Goal: Answer question/provide support

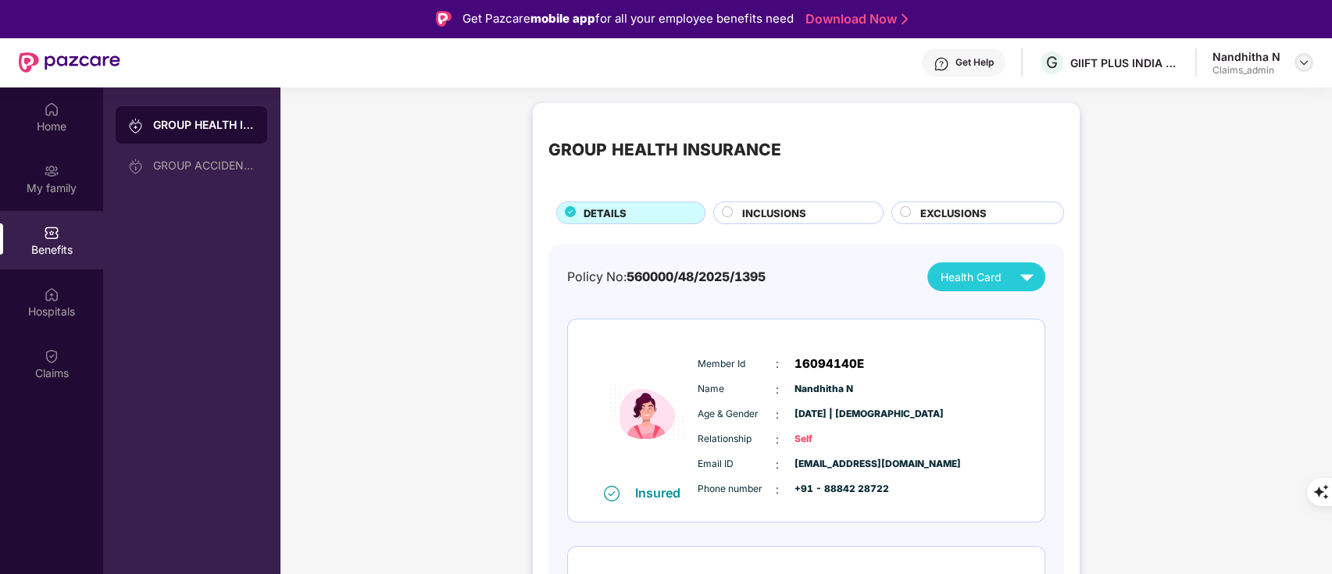
click at [1308, 56] on img at bounding box center [1303, 62] width 12 height 12
click at [1176, 134] on div "Logout" at bounding box center [1230, 130] width 203 height 30
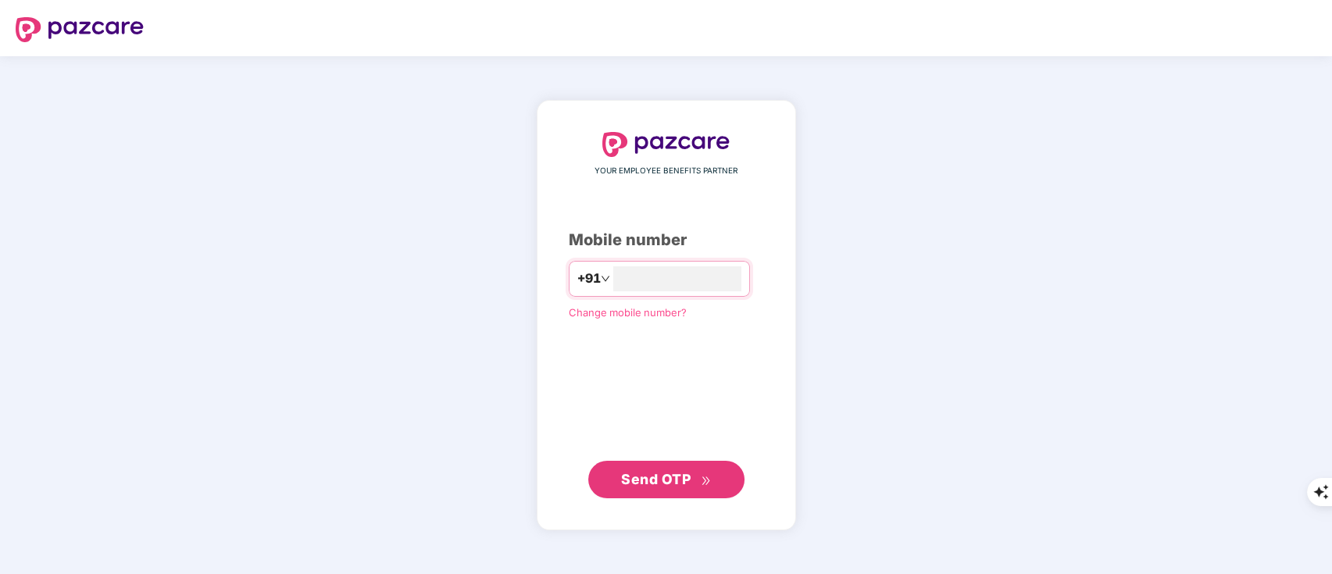
type input "**********"
click at [694, 473] on span "Send OTP" at bounding box center [666, 479] width 90 height 22
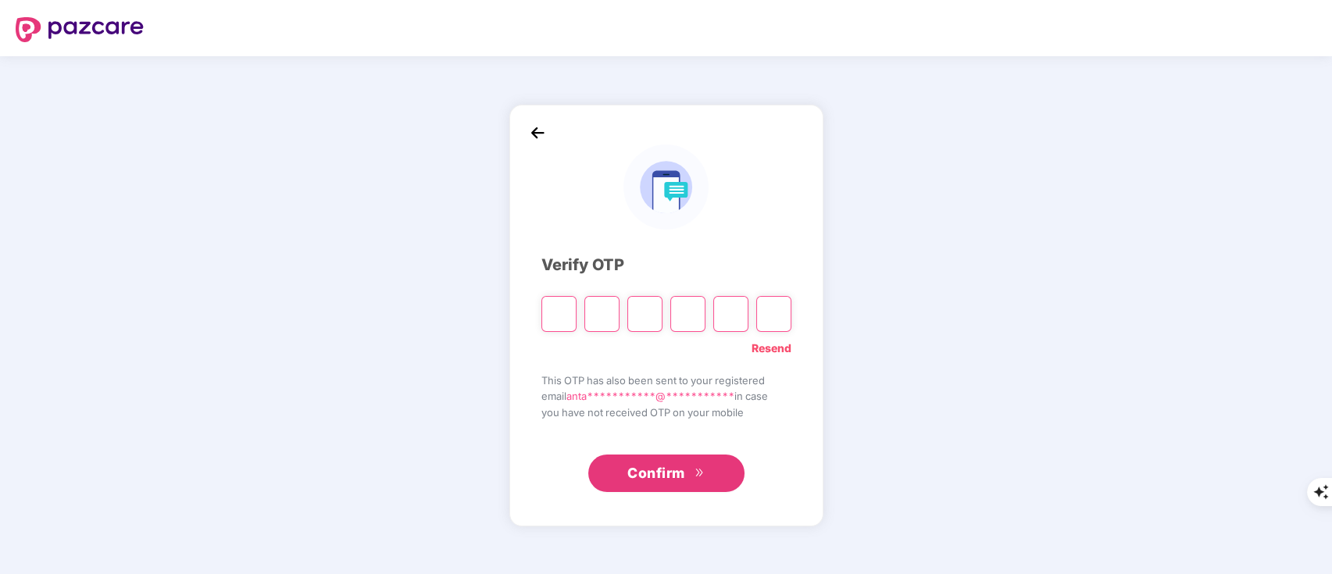
type input "*"
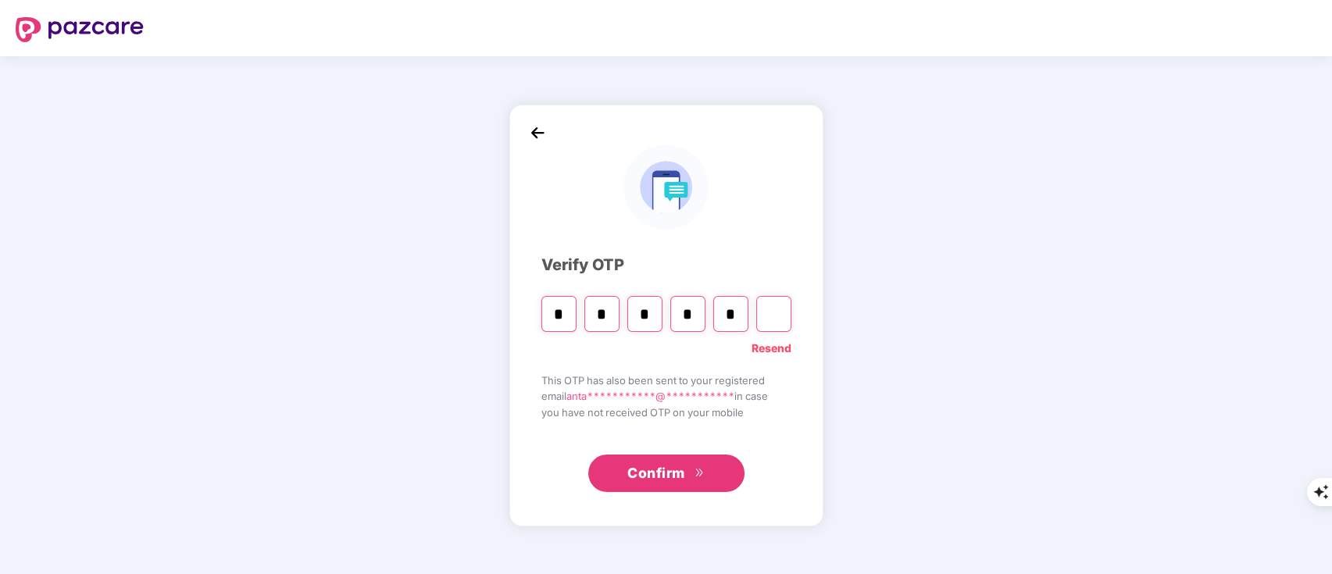
type input "*"
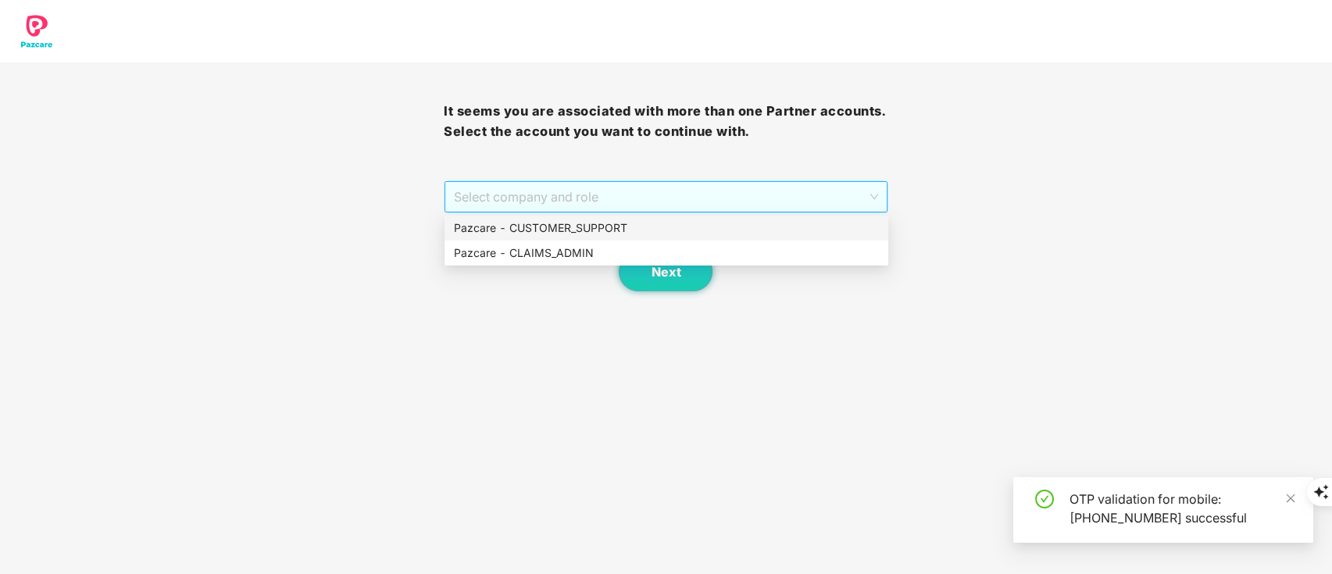
click at [487, 194] on span "Select company and role" at bounding box center [665, 197] width 423 height 30
click at [505, 223] on div "Pazcare - CUSTOMER_SUPPORT" at bounding box center [666, 227] width 425 height 17
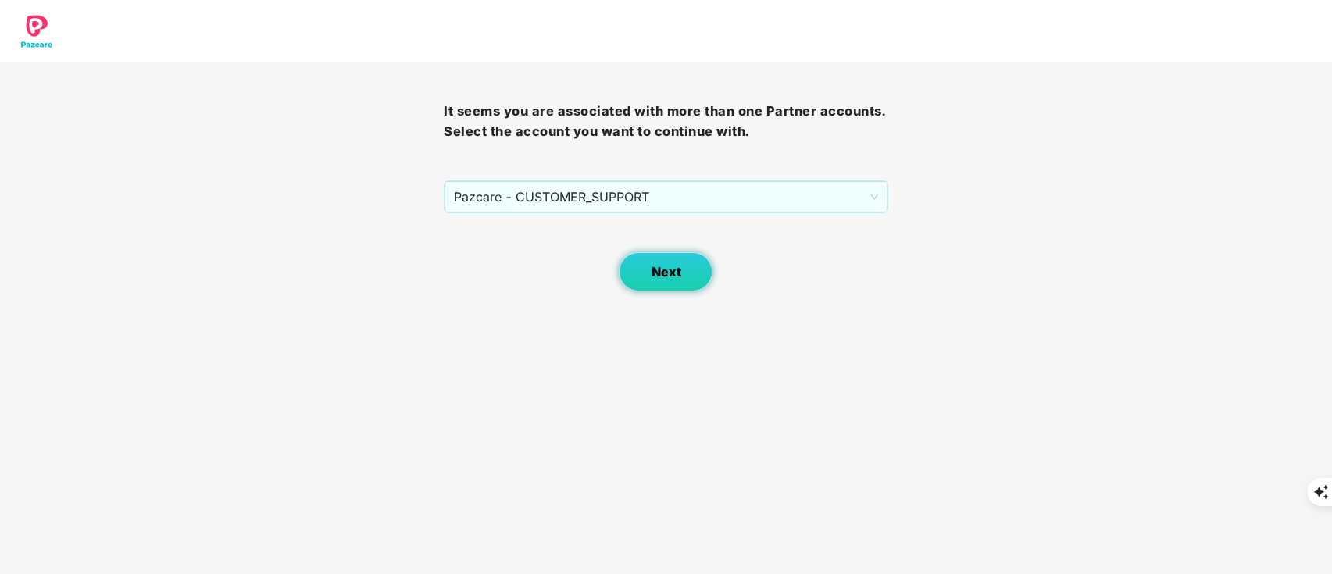
click at [676, 276] on span "Next" at bounding box center [666, 272] width 30 height 15
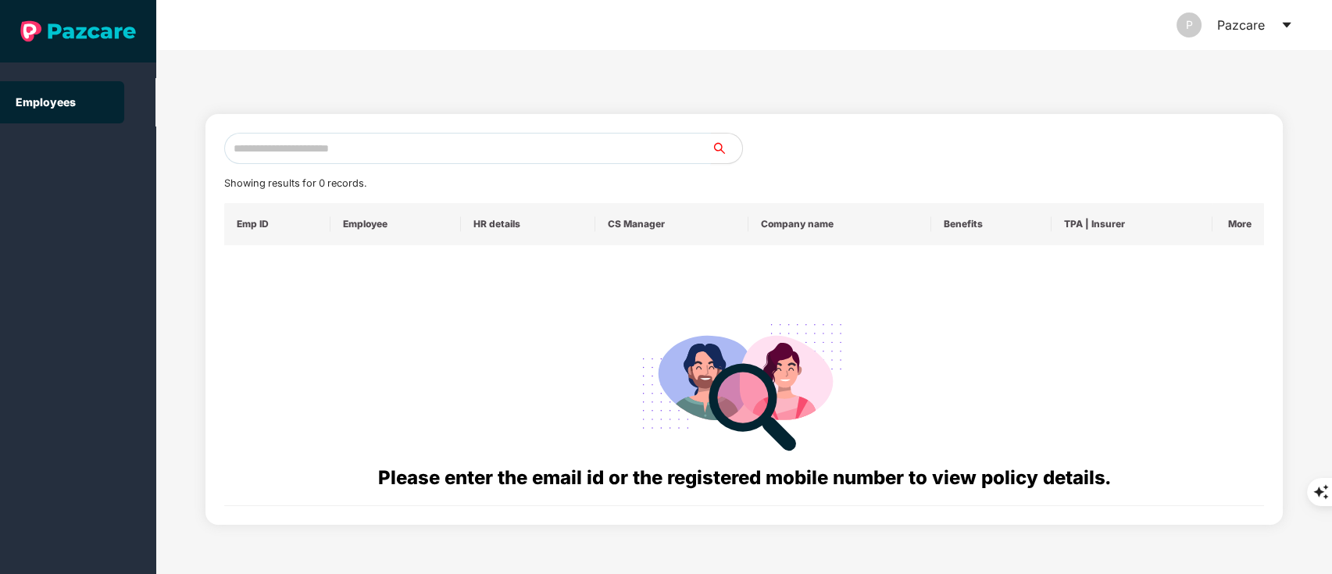
click at [292, 159] on input "text" at bounding box center [467, 148] width 487 height 31
paste input "**********"
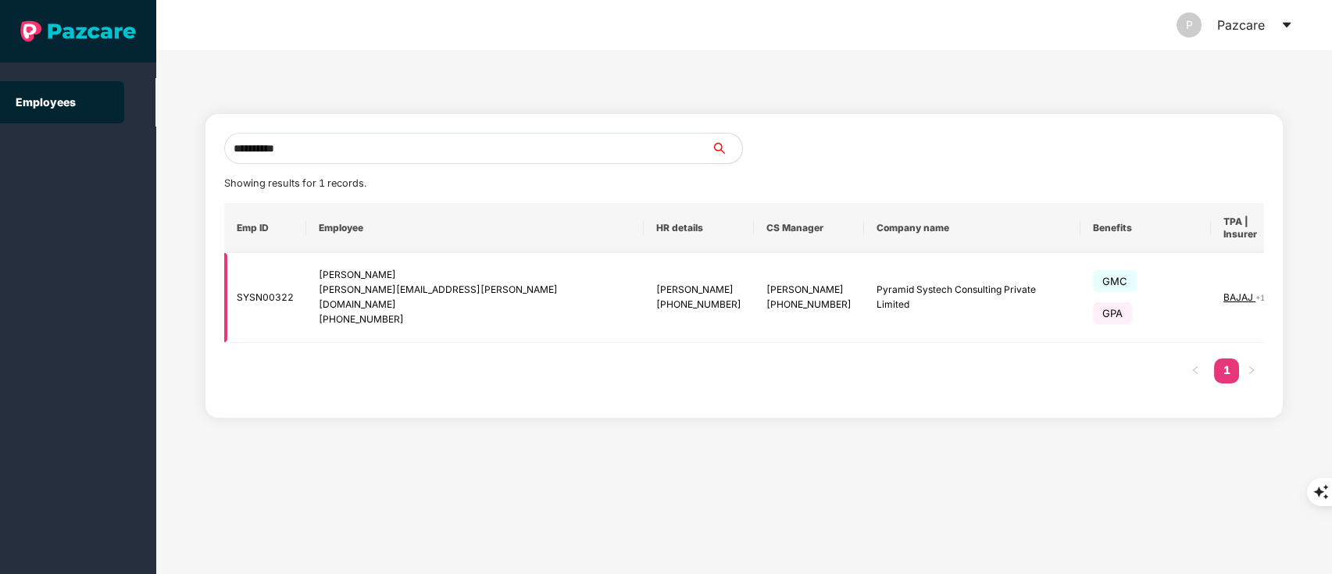
type input "**********"
click at [1318, 287] on img at bounding box center [1329, 298] width 22 height 22
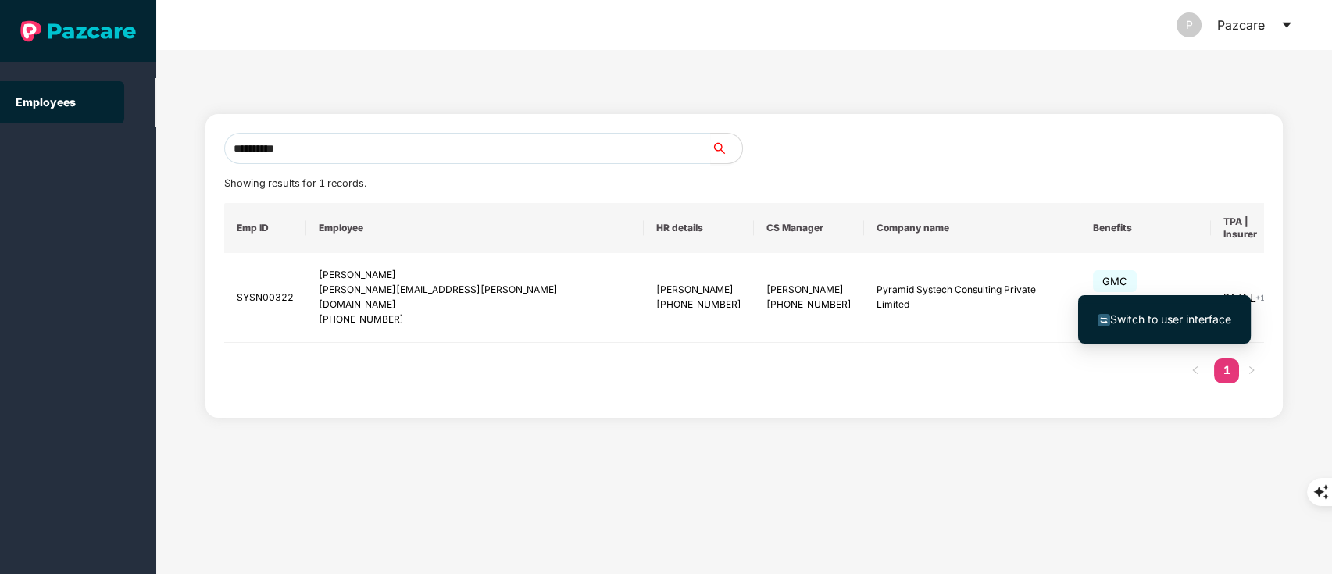
click at [1181, 319] on span "Switch to user interface" at bounding box center [1170, 318] width 121 height 13
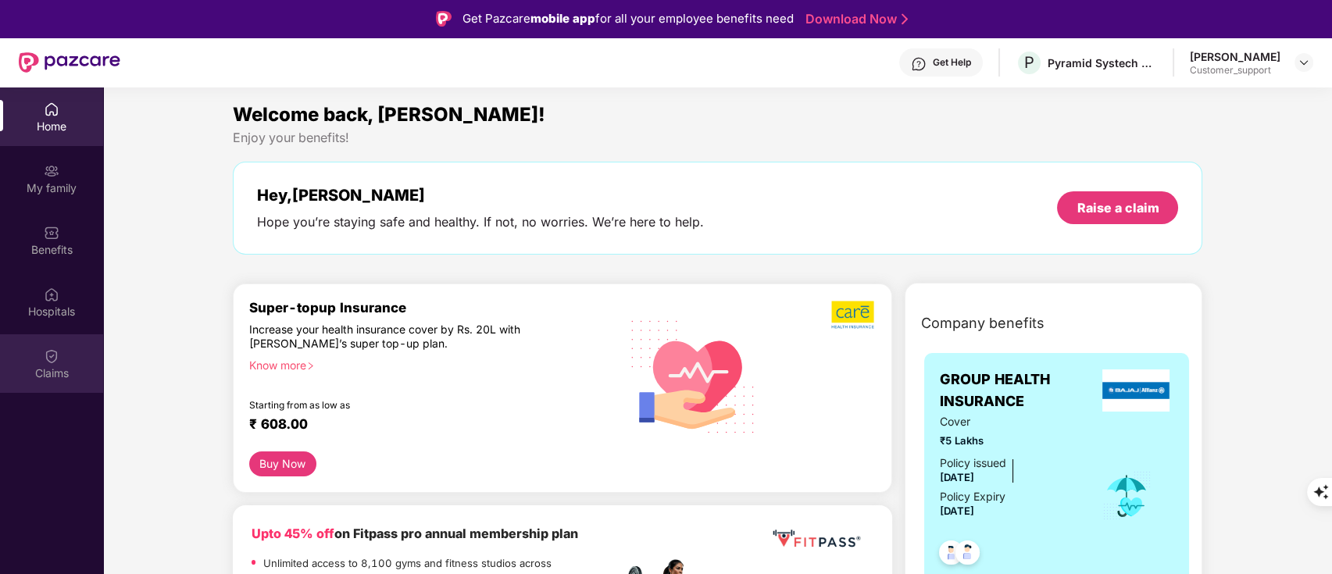
click at [37, 357] on div "Claims" at bounding box center [51, 363] width 103 height 59
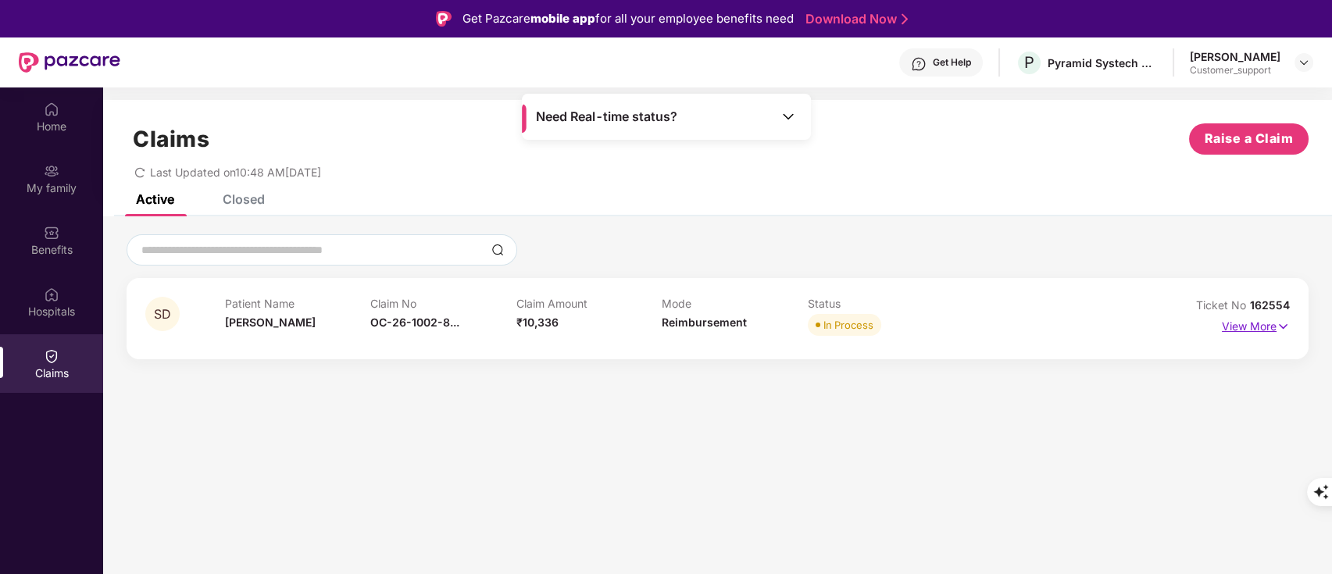
click at [1246, 316] on p "View More" at bounding box center [1256, 324] width 68 height 21
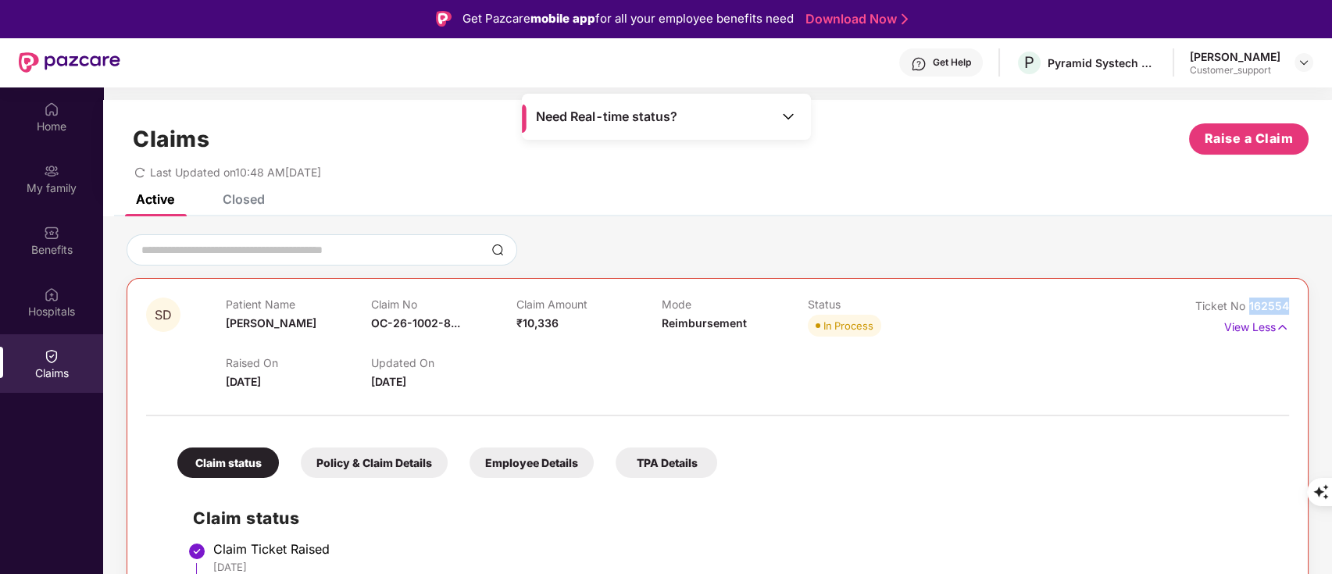
drag, startPoint x: 1248, startPoint y: 306, endPoint x: 1318, endPoint y: 307, distance: 69.5
click at [1318, 307] on div "SD Patient Name Seema Devi Claim No OC-26-1002-8... Claim Amount ₹10,336 Mode R…" at bounding box center [717, 555] width 1229 height 643
copy span "162554"
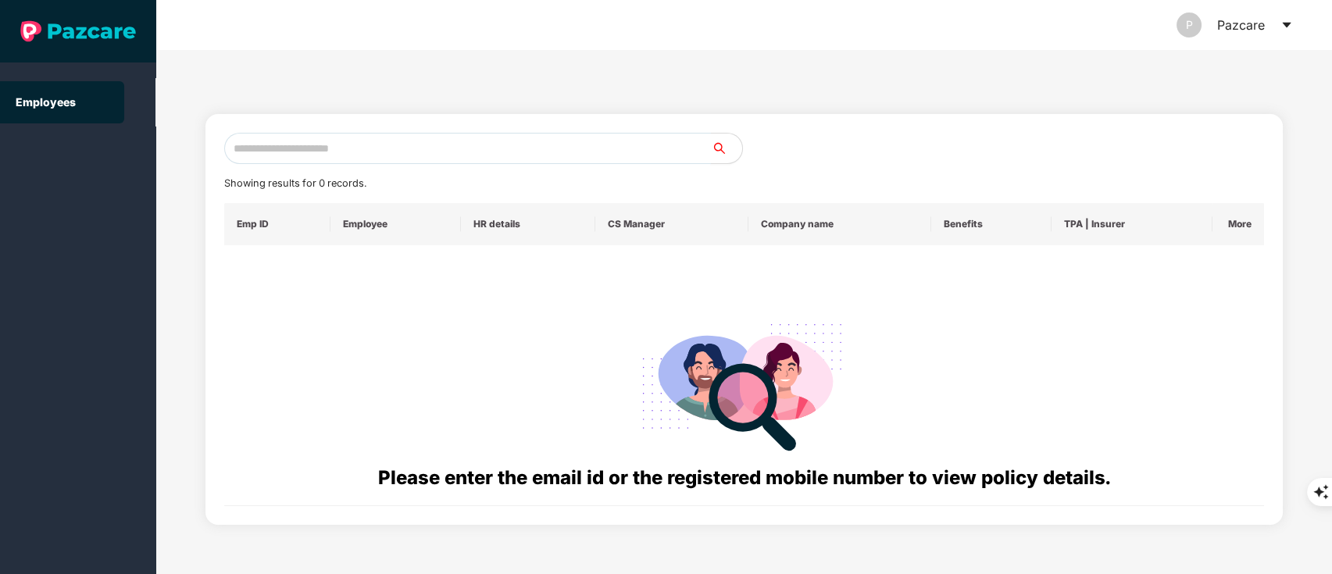
click at [337, 148] on input "text" at bounding box center [467, 148] width 487 height 31
paste input "**********"
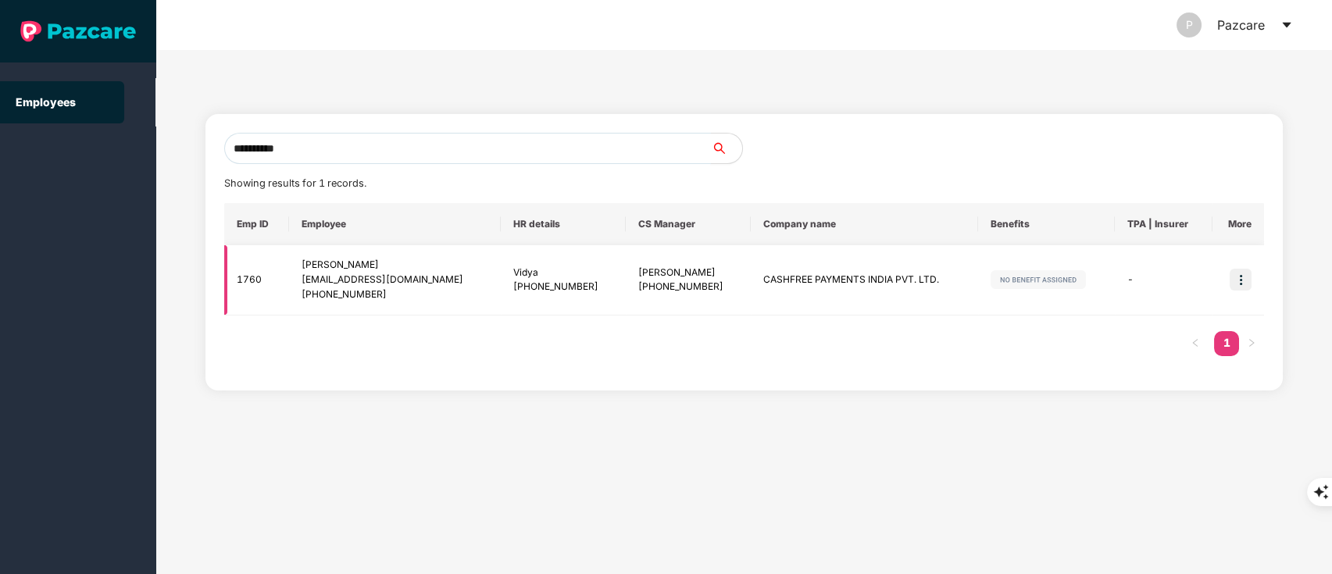
type input "**********"
click at [1231, 280] on img at bounding box center [1240, 280] width 22 height 22
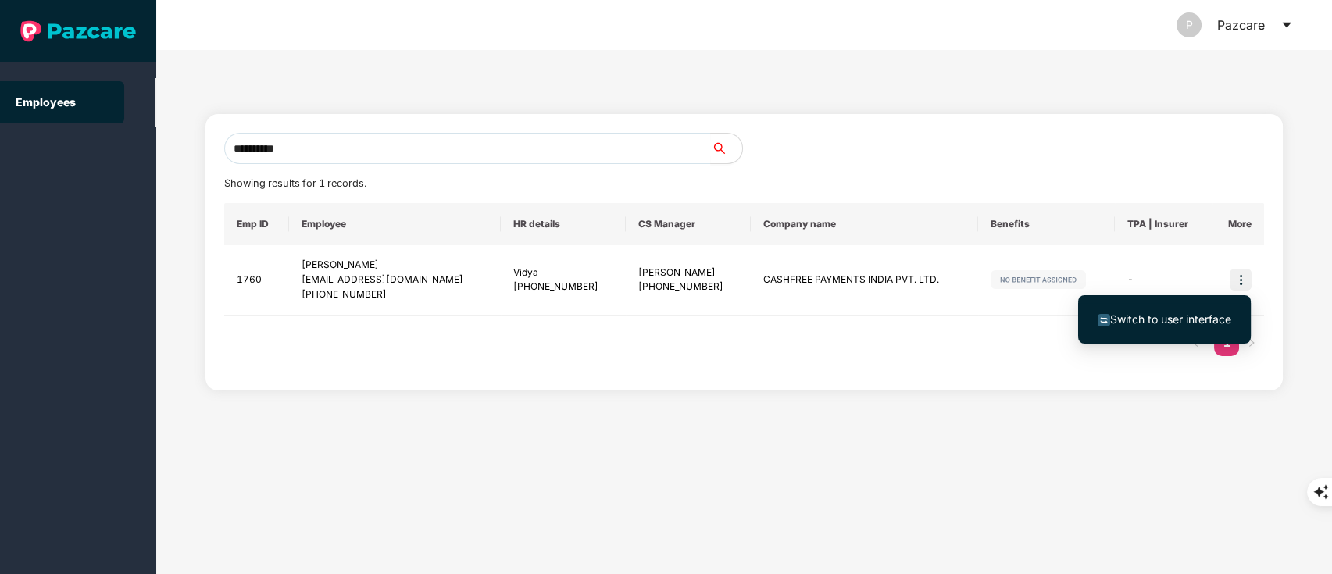
click at [1155, 309] on li "Switch to user interface" at bounding box center [1164, 319] width 173 height 33
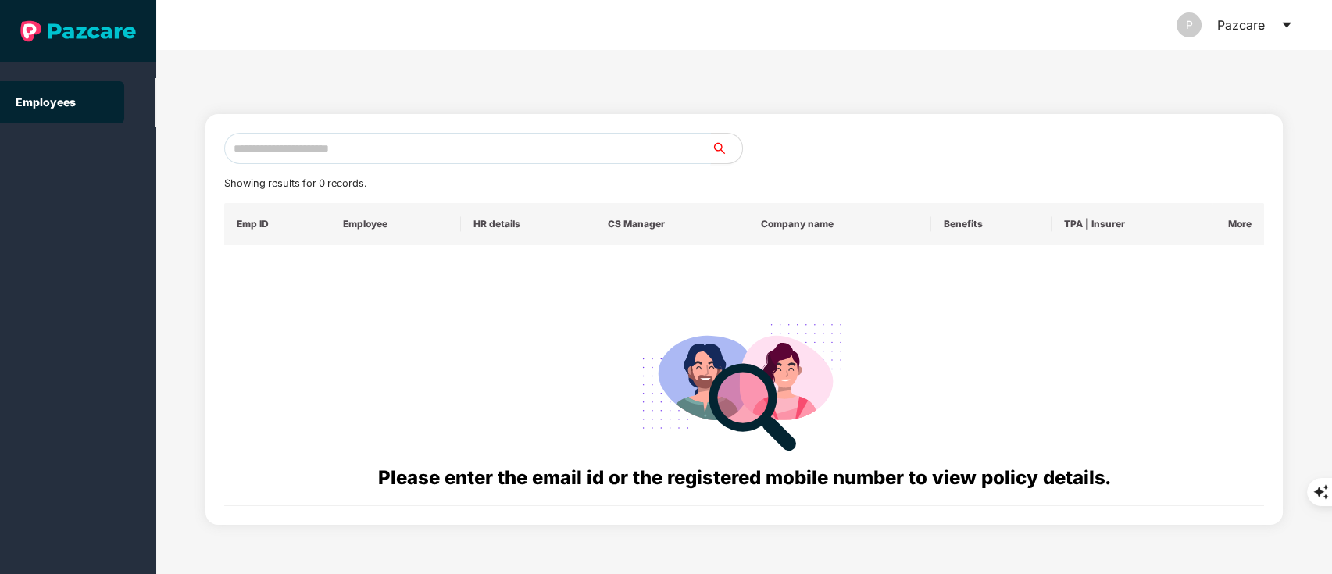
click at [288, 145] on input "text" at bounding box center [467, 148] width 487 height 31
paste input "**********"
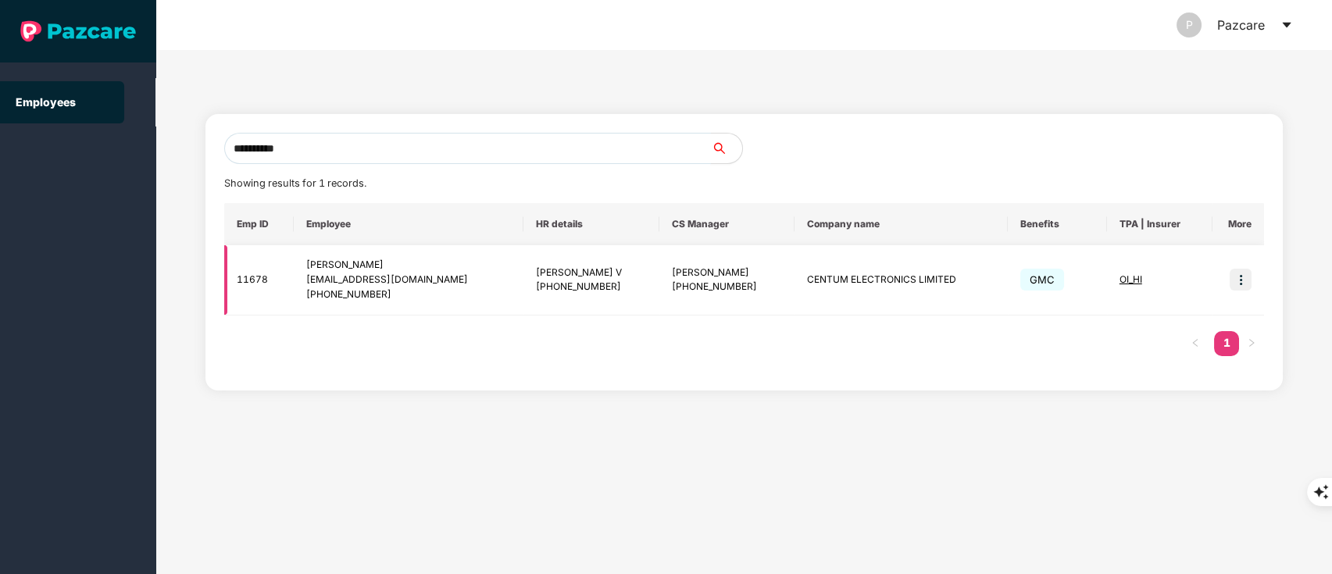
type input "**********"
click at [1243, 287] on img at bounding box center [1240, 280] width 22 height 22
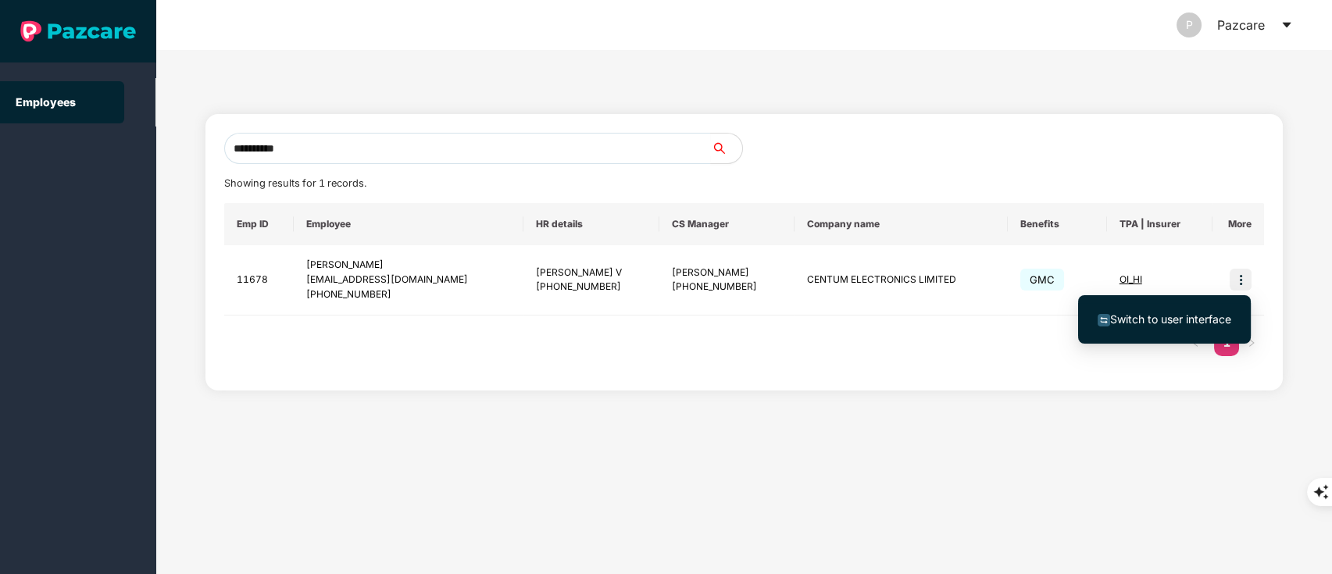
click at [1189, 316] on span "Switch to user interface" at bounding box center [1170, 318] width 121 height 13
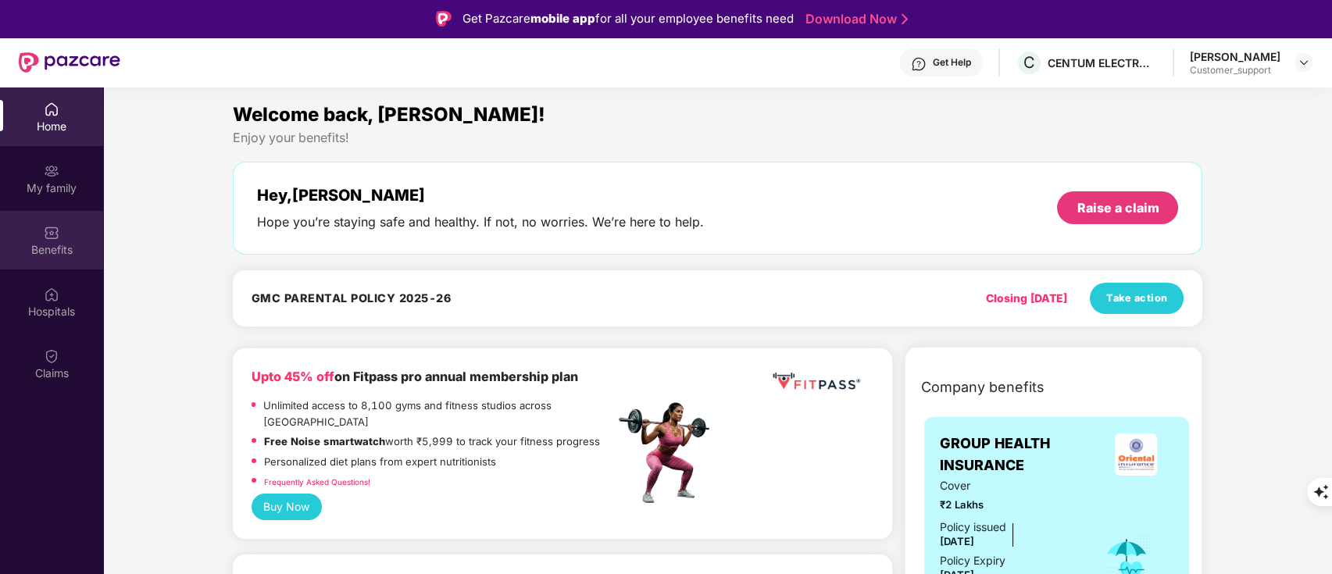
click at [69, 242] on div "Benefits" at bounding box center [51, 250] width 103 height 16
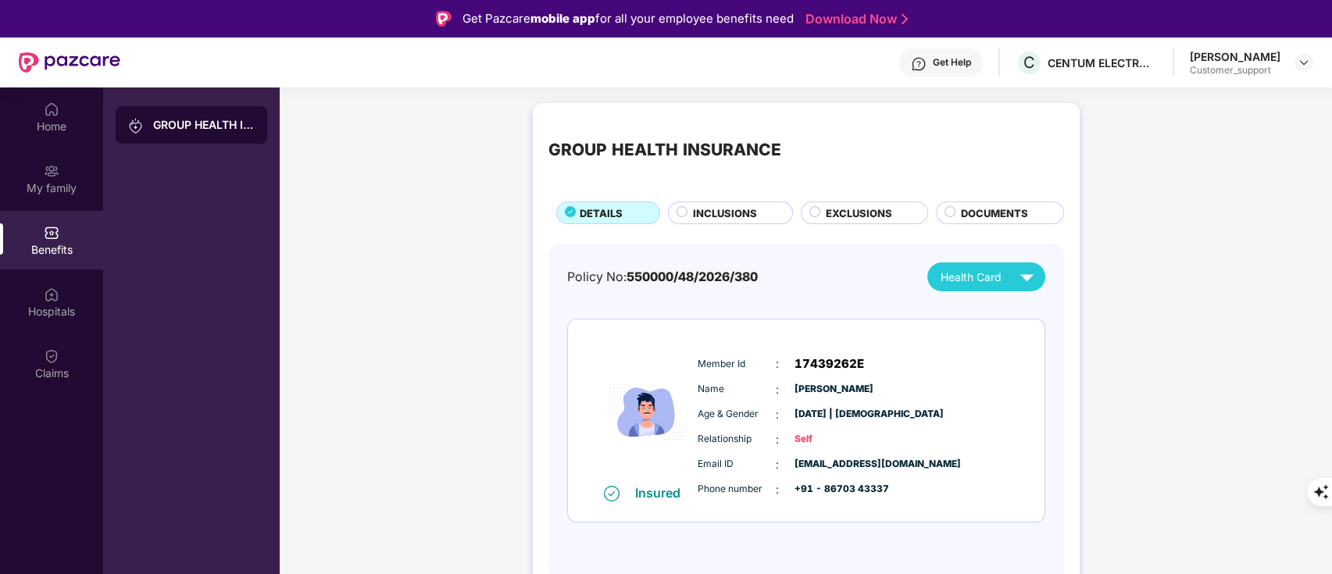
click at [749, 203] on div "INCLUSIONS" at bounding box center [730, 213] width 125 height 23
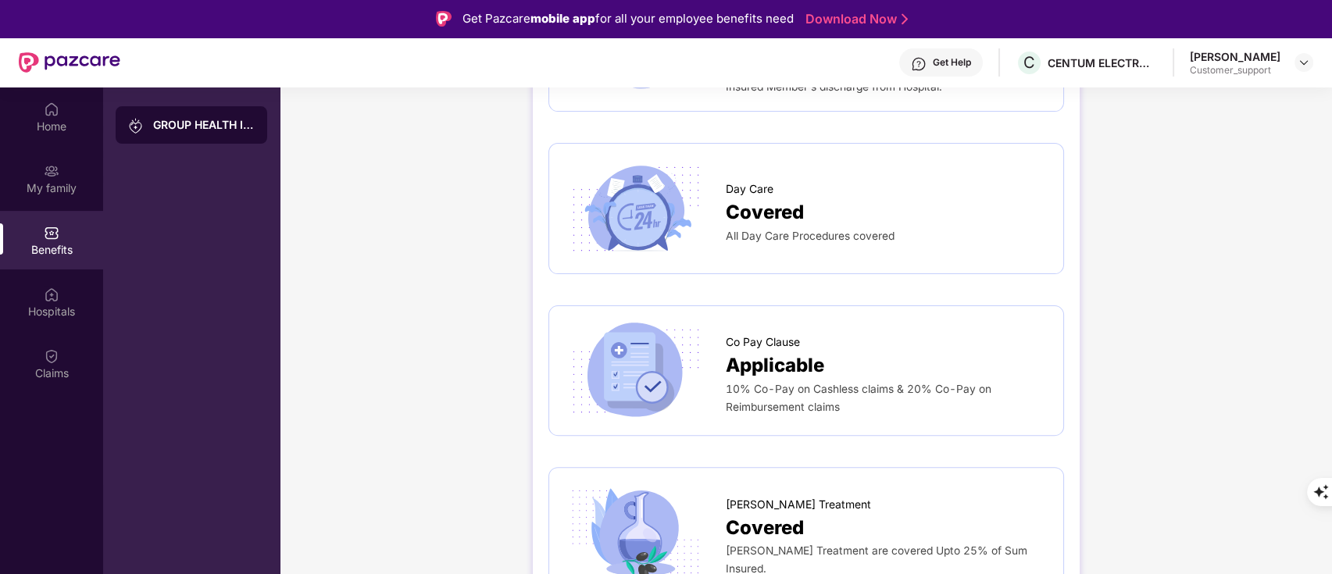
scroll to position [1247, 0]
drag, startPoint x: 844, startPoint y: 460, endPoint x: 1025, endPoint y: 531, distance: 194.6
click at [1025, 541] on div "Ayush Treatment are covered Upto 25% of Sum Insured." at bounding box center [887, 558] width 322 height 35
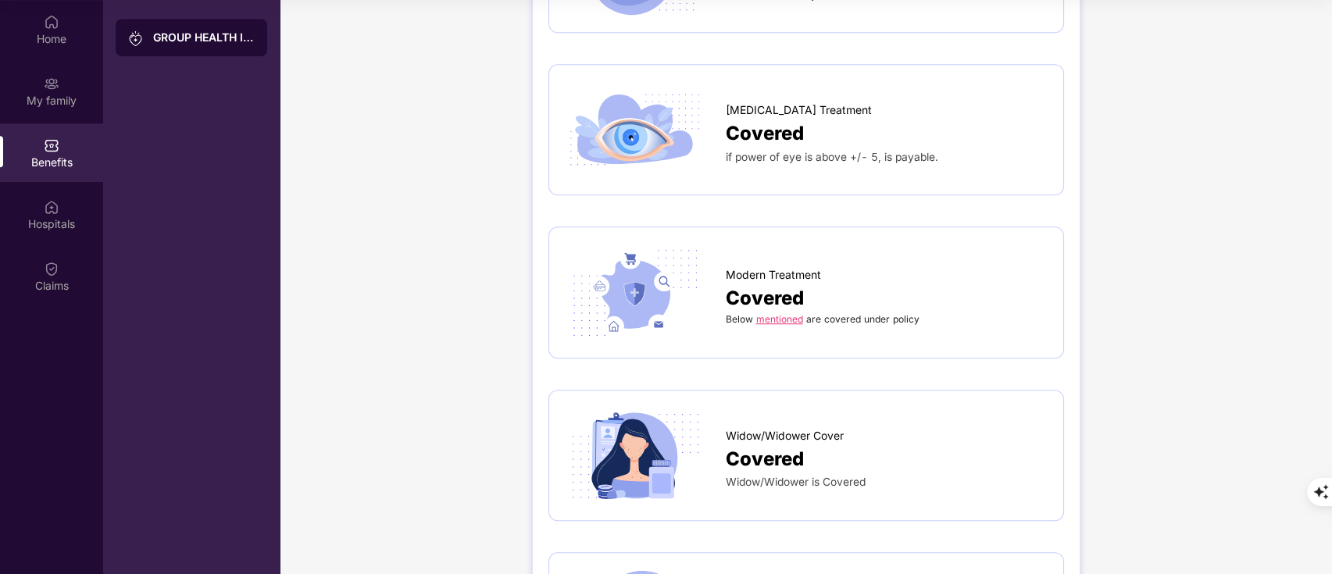
scroll to position [2531, 0]
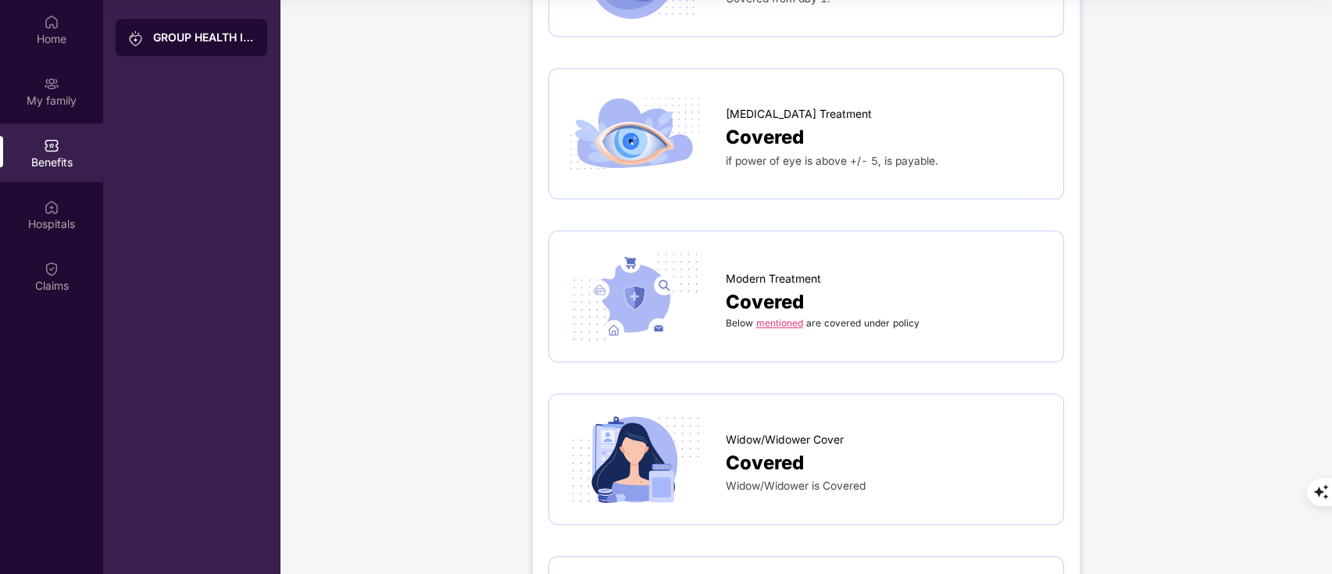
click at [779, 317] on link "mentioned" at bounding box center [779, 323] width 47 height 12
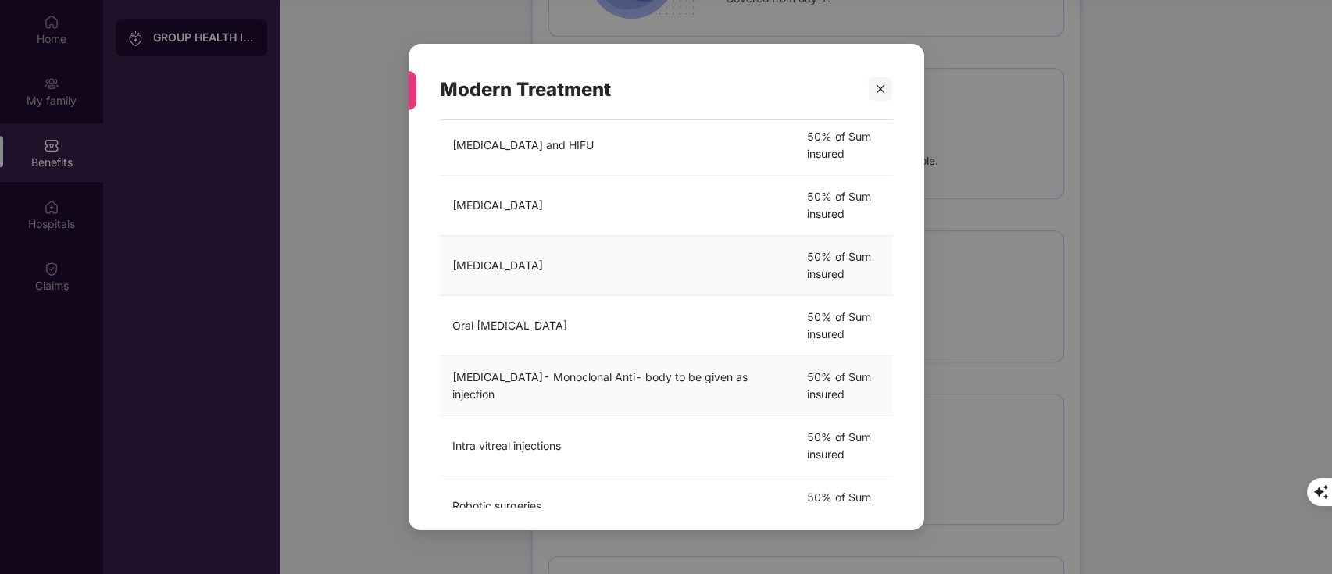
scroll to position [0, 0]
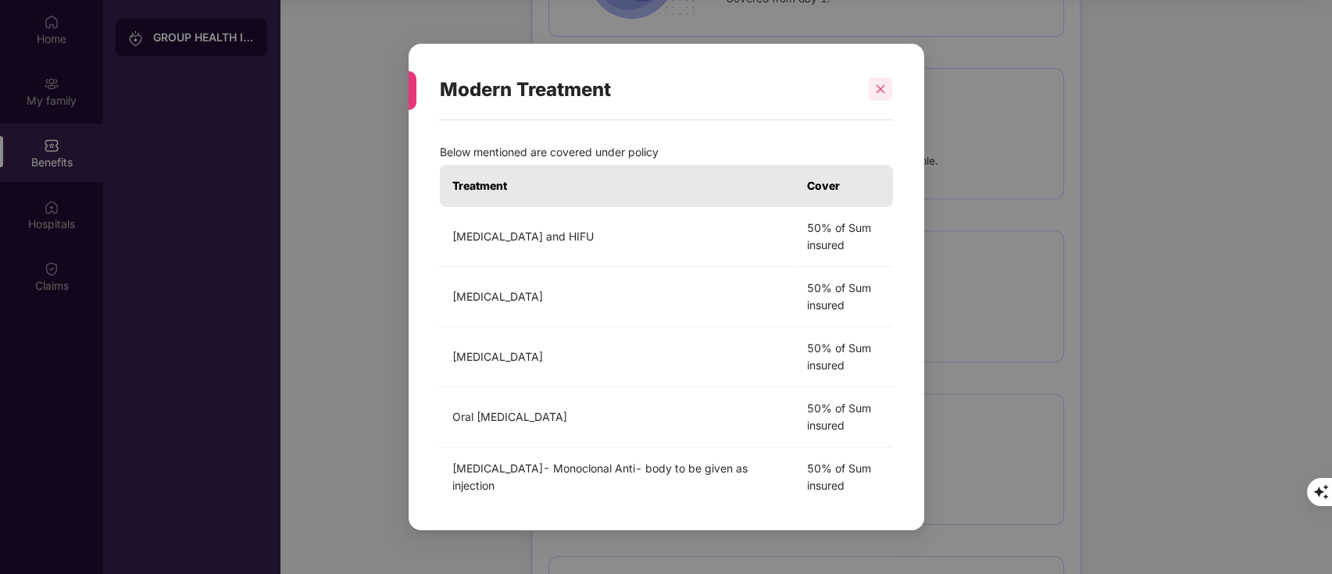
click at [881, 93] on icon "close" at bounding box center [880, 89] width 11 height 11
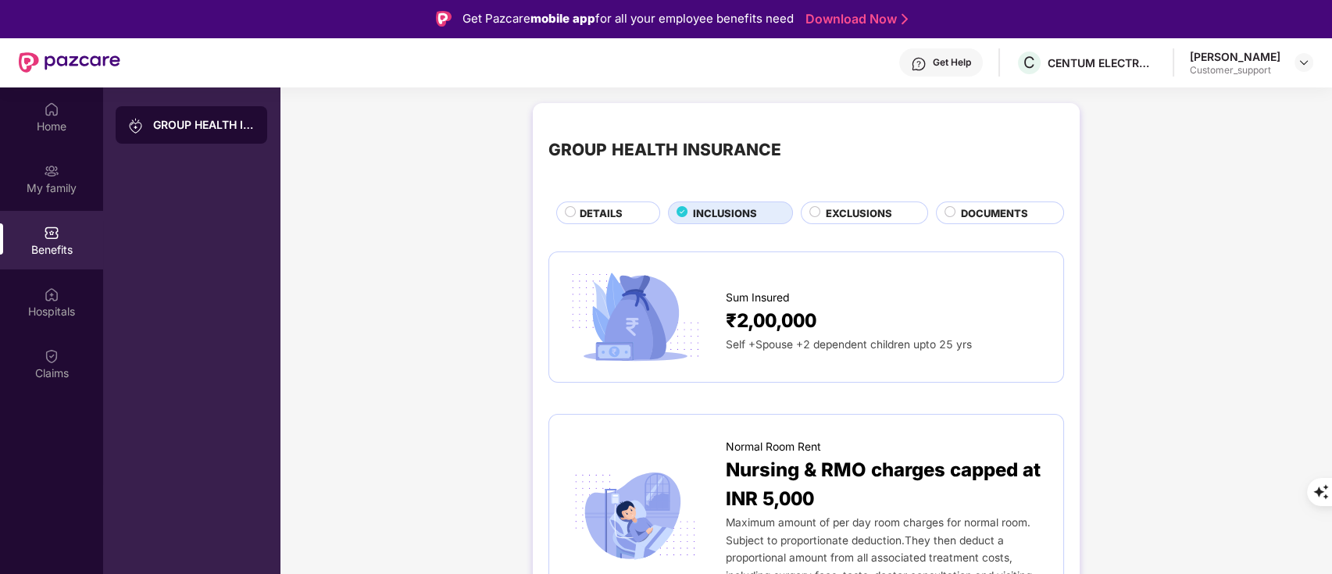
click at [862, 219] on span "EXCLUSIONS" at bounding box center [859, 213] width 66 height 16
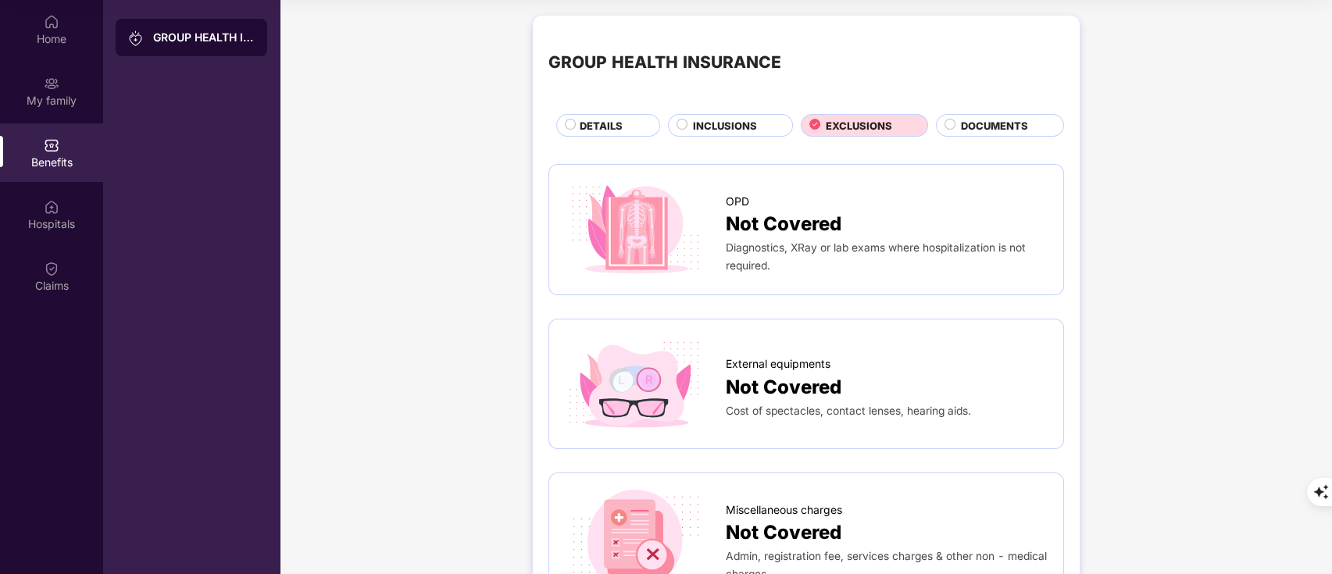
click at [713, 121] on span "INCLUSIONS" at bounding box center [725, 126] width 64 height 16
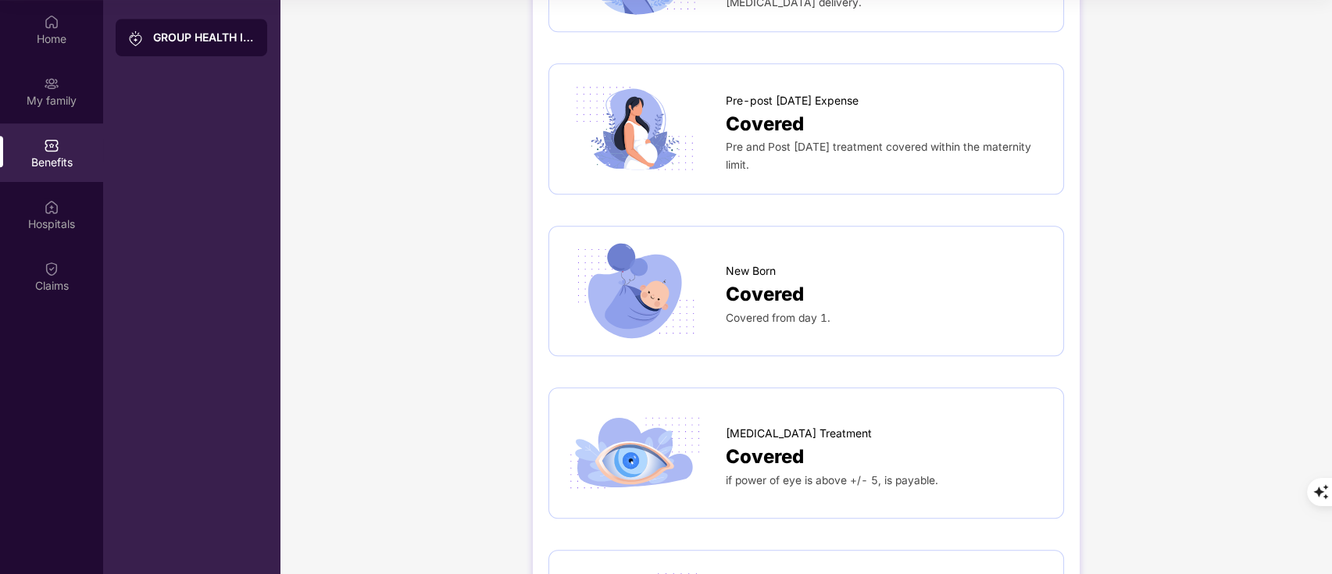
scroll to position [2206, 0]
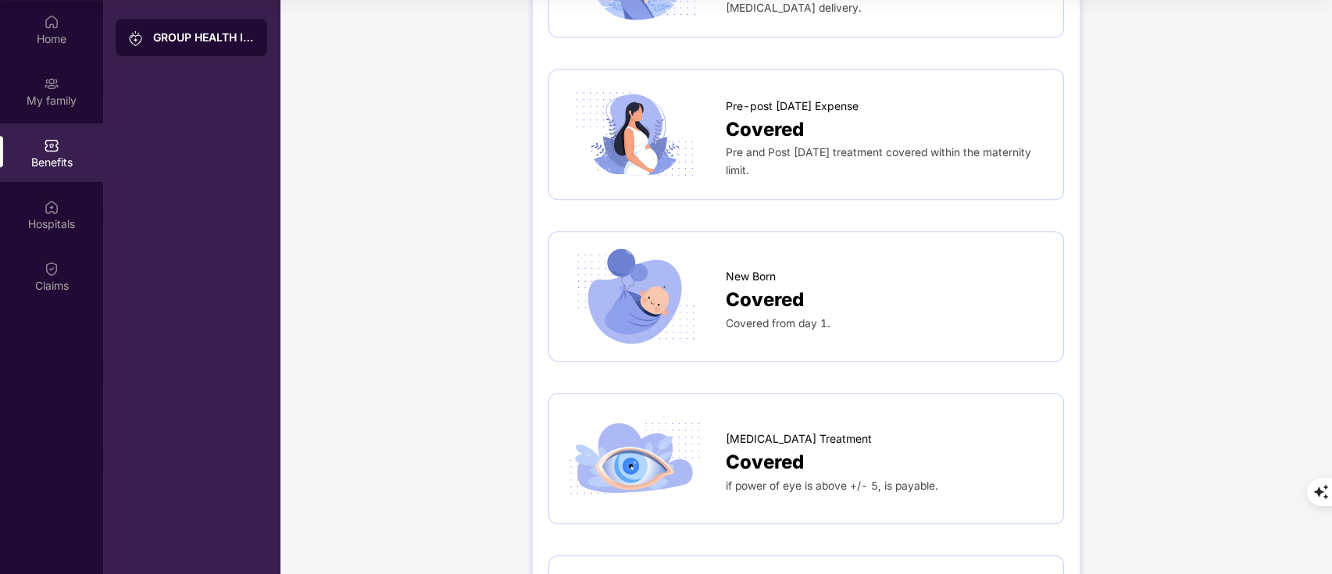
click at [894, 423] on div "Lasik Treatment" at bounding box center [887, 435] width 322 height 25
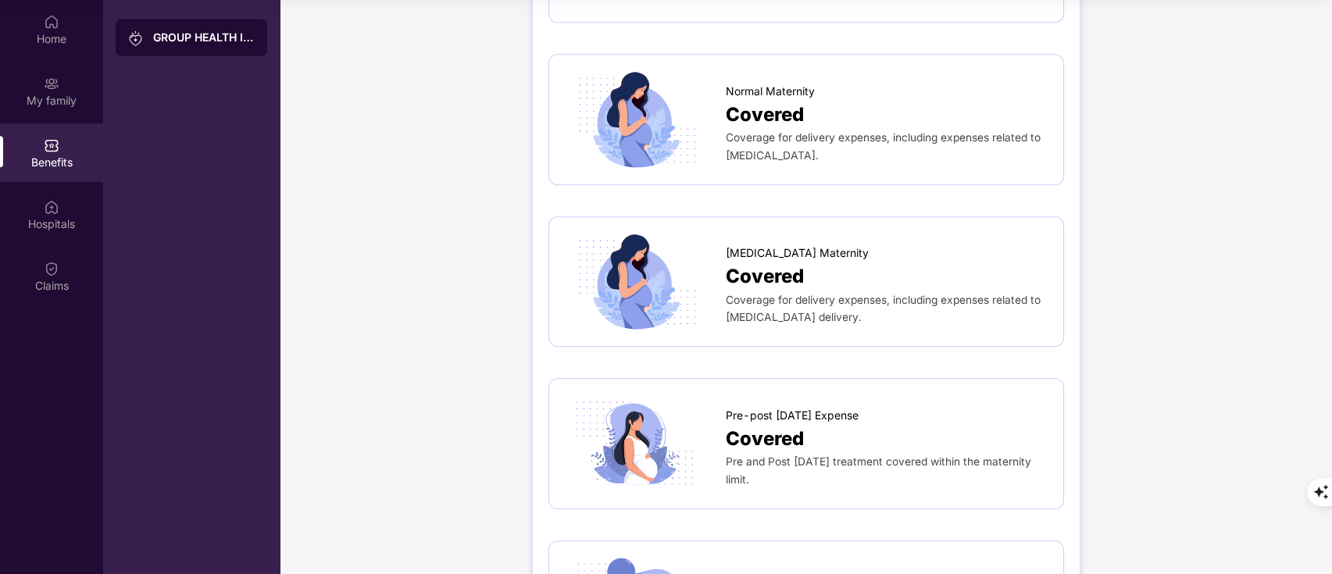
scroll to position [1895, 0]
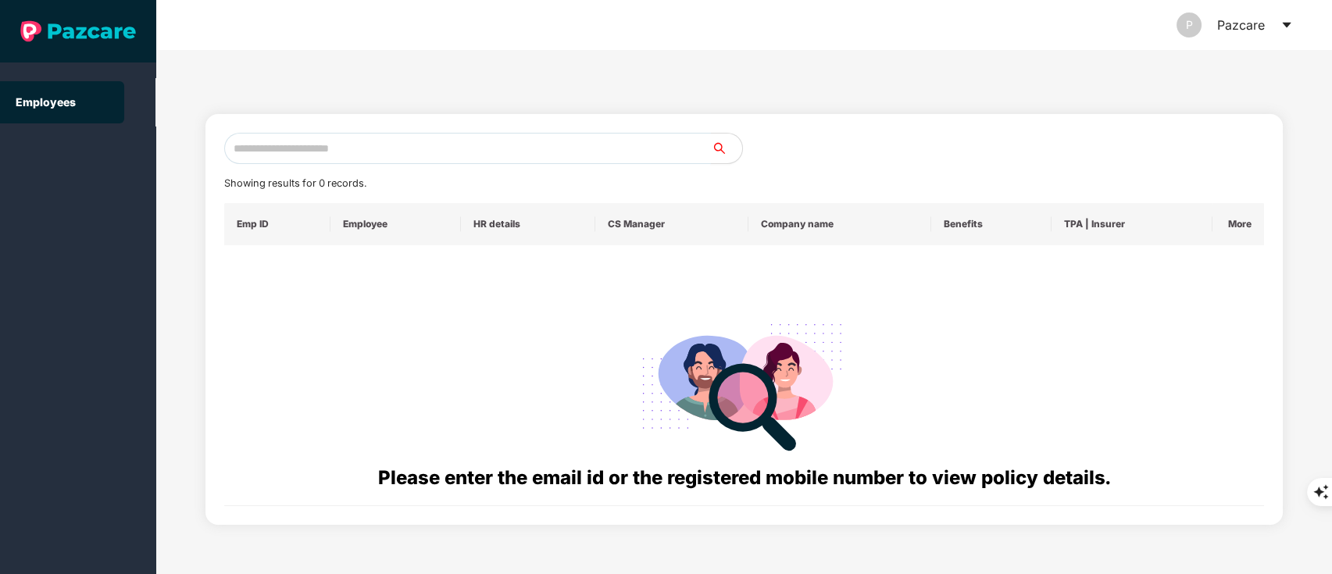
click at [264, 156] on input "text" at bounding box center [467, 148] width 487 height 31
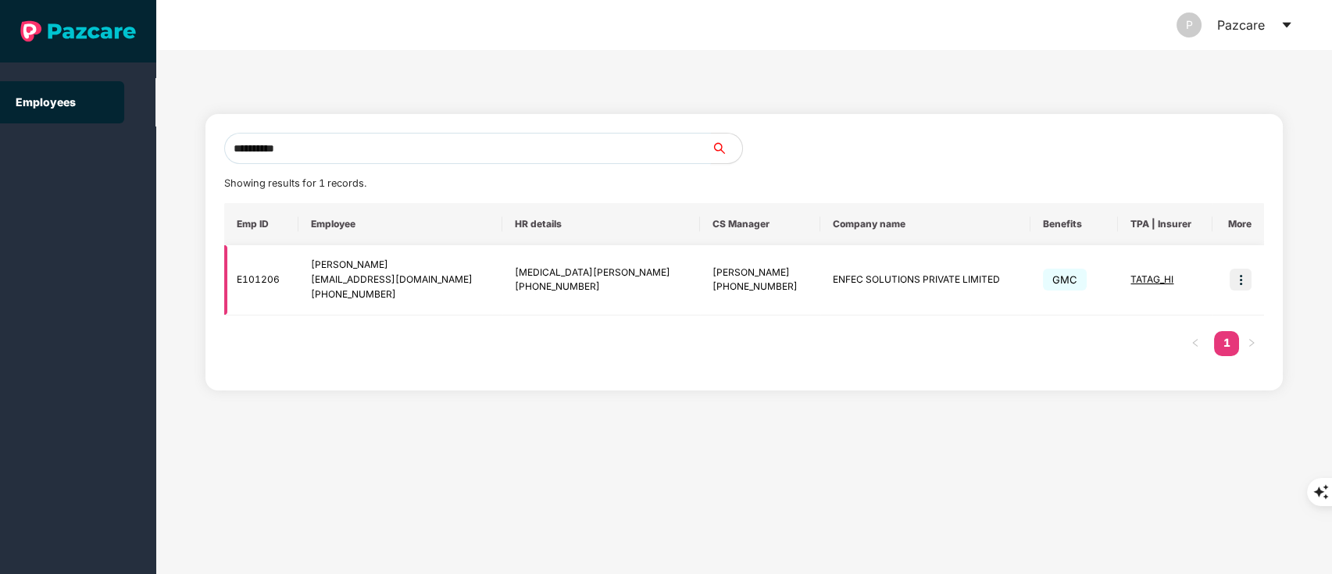
type input "**********"
click at [1233, 285] on img at bounding box center [1240, 280] width 22 height 22
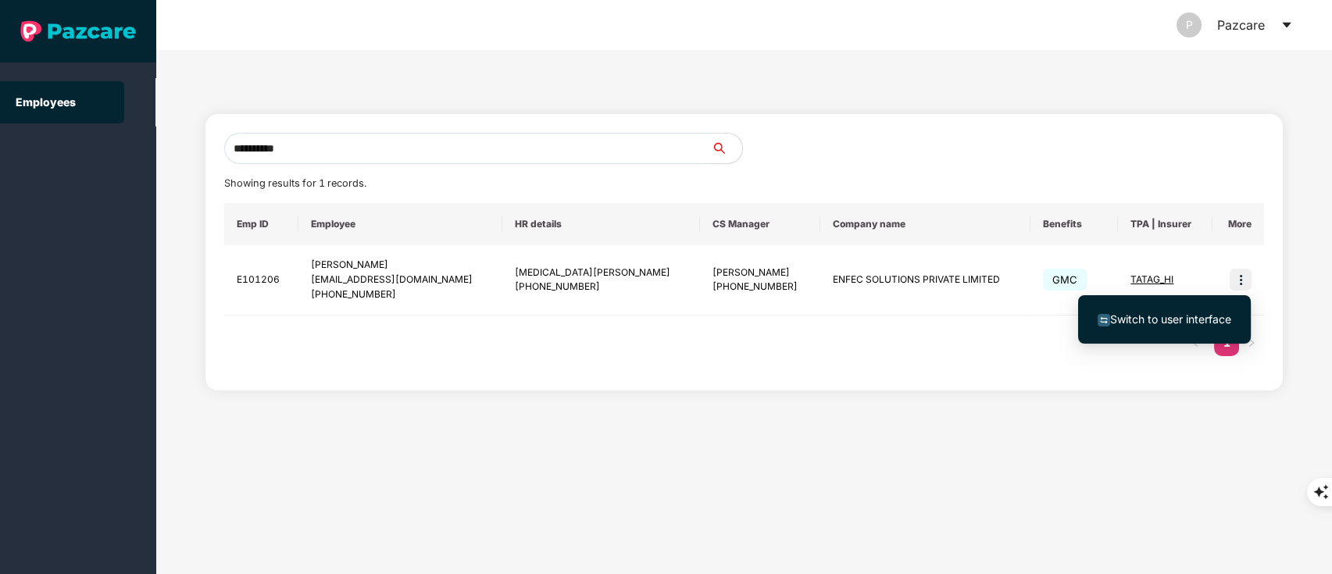
click at [1210, 309] on li "Switch to user interface" at bounding box center [1164, 319] width 173 height 33
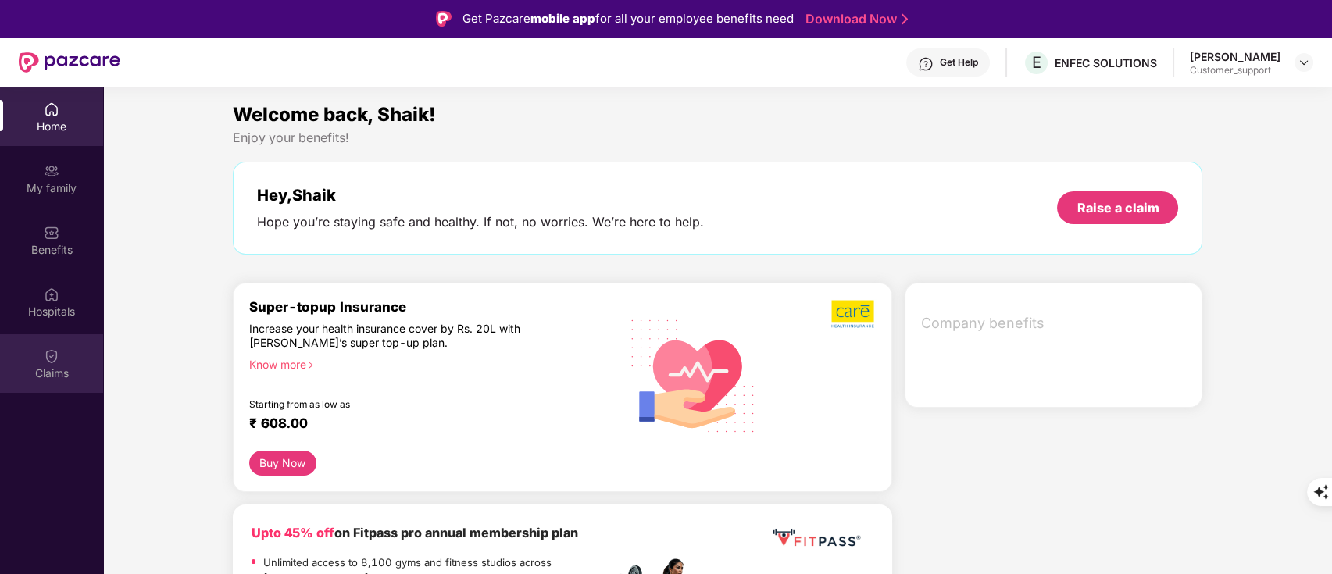
click at [55, 377] on div "Claims" at bounding box center [51, 374] width 103 height 16
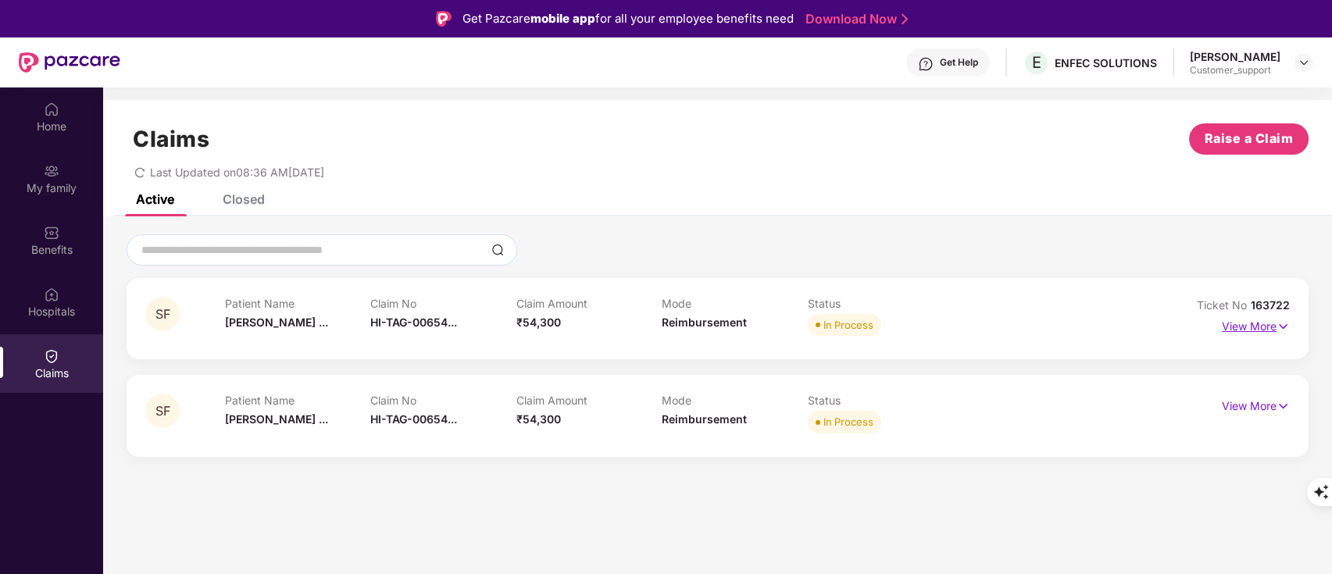
click at [1259, 322] on p "View More" at bounding box center [1256, 324] width 68 height 21
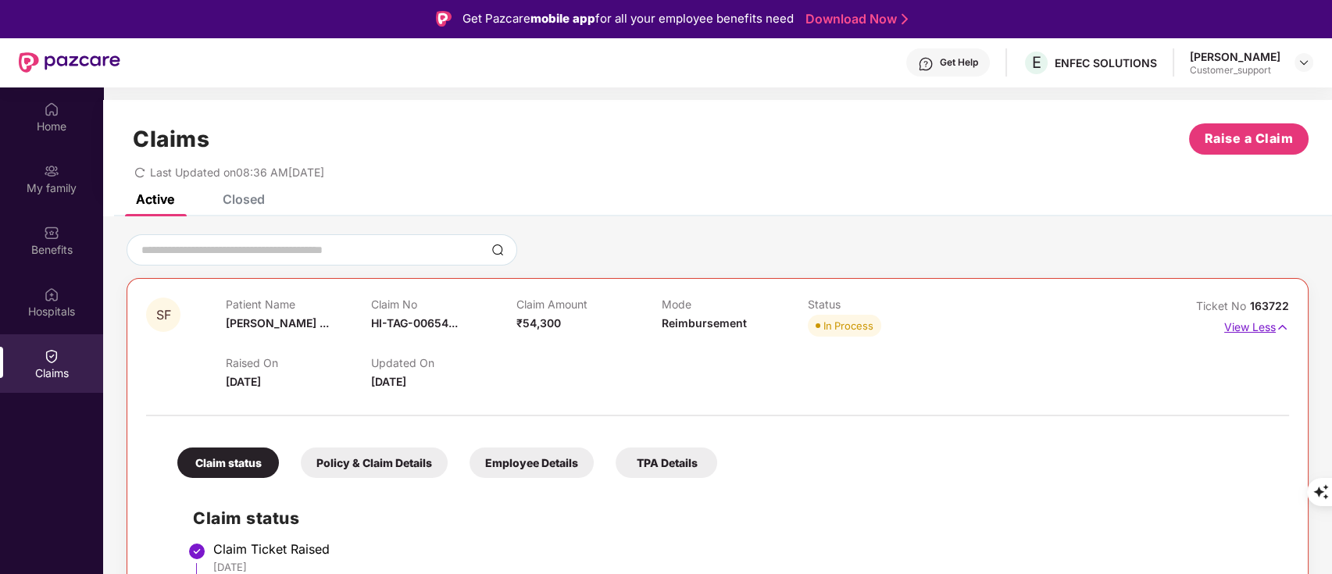
click at [1259, 322] on p "View Less" at bounding box center [1256, 325] width 65 height 21
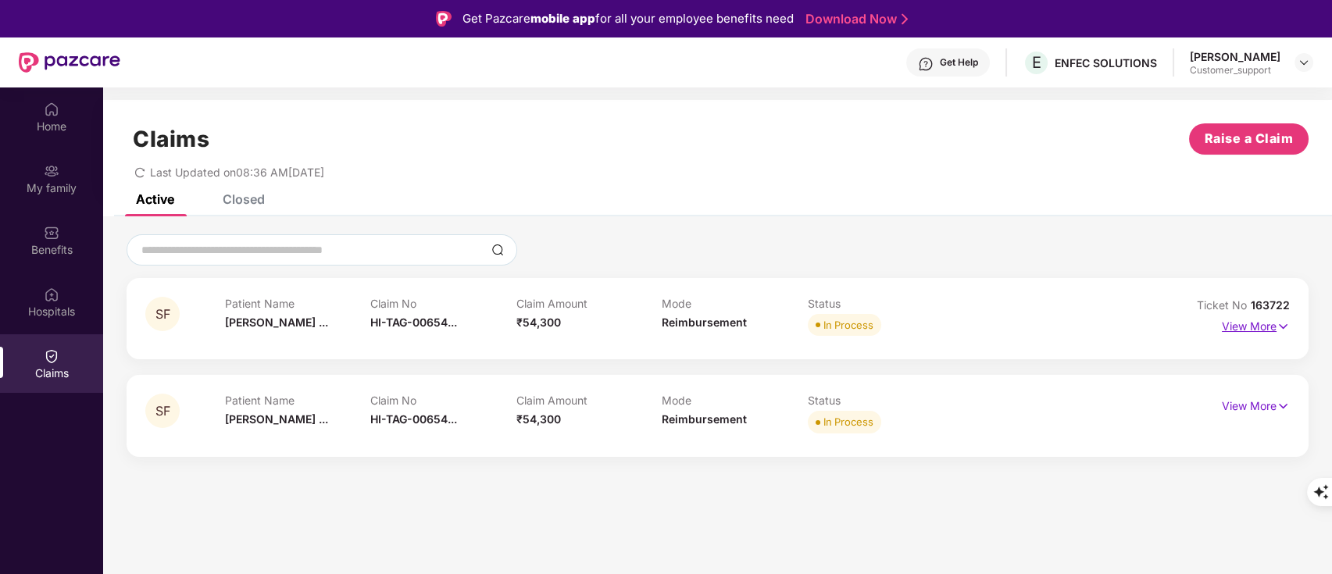
click at [1259, 322] on p "View More" at bounding box center [1256, 324] width 68 height 21
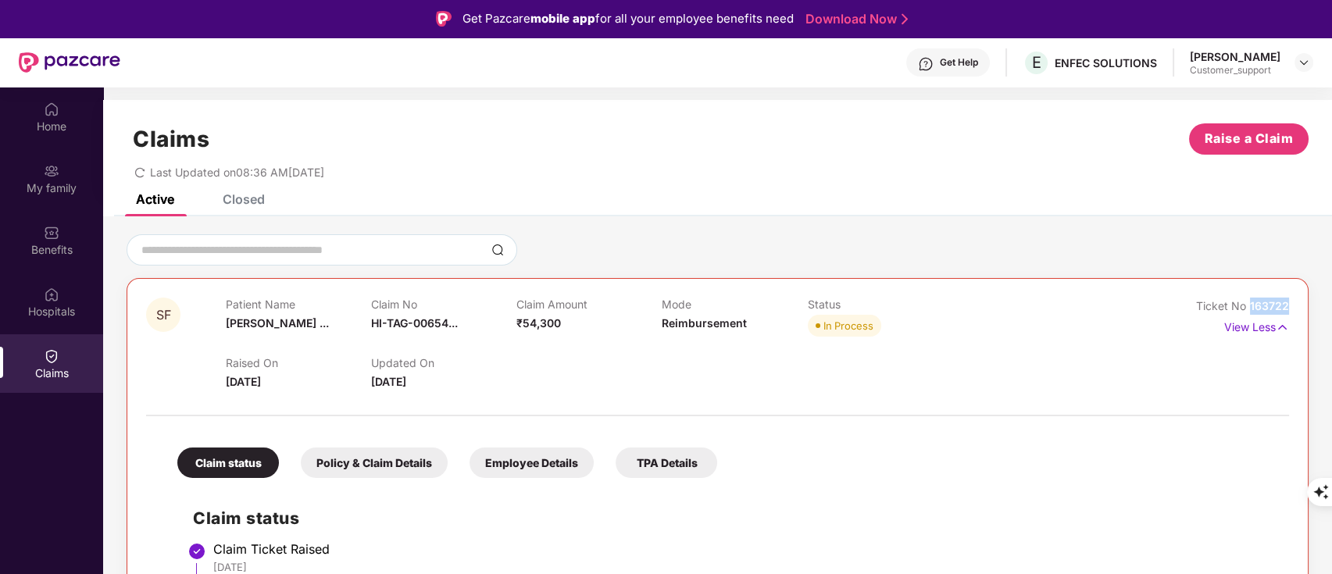
drag, startPoint x: 1250, startPoint y: 302, endPoint x: 1300, endPoint y: 308, distance: 50.3
copy span "163722"
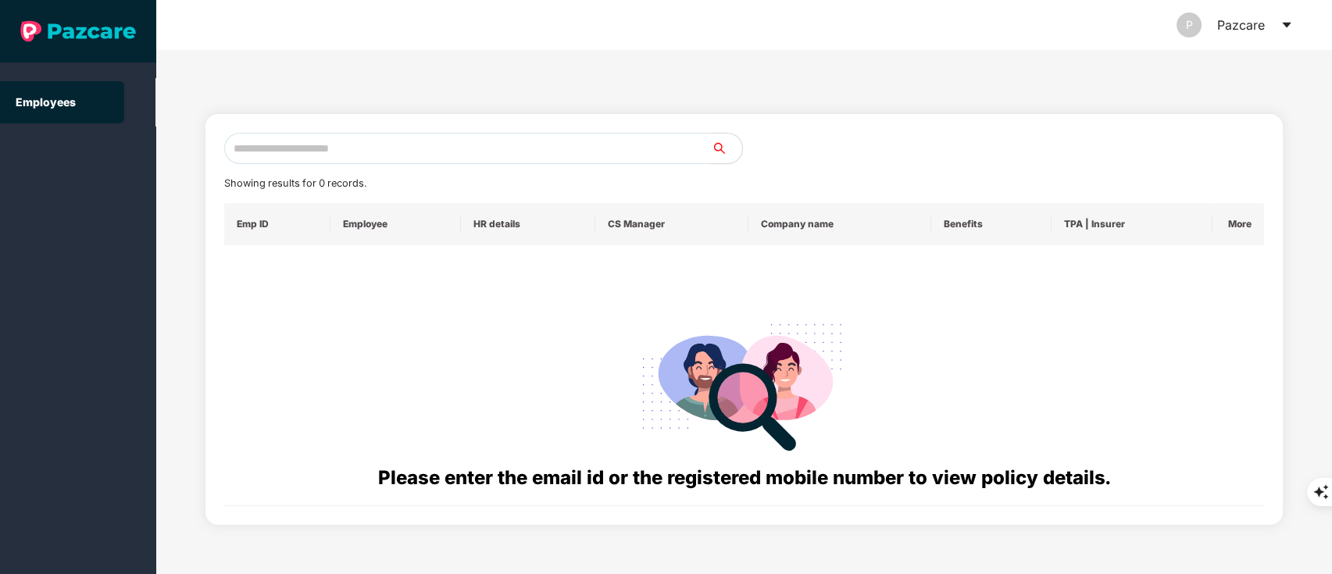
click at [344, 163] on input "text" at bounding box center [467, 148] width 487 height 31
paste input "**********"
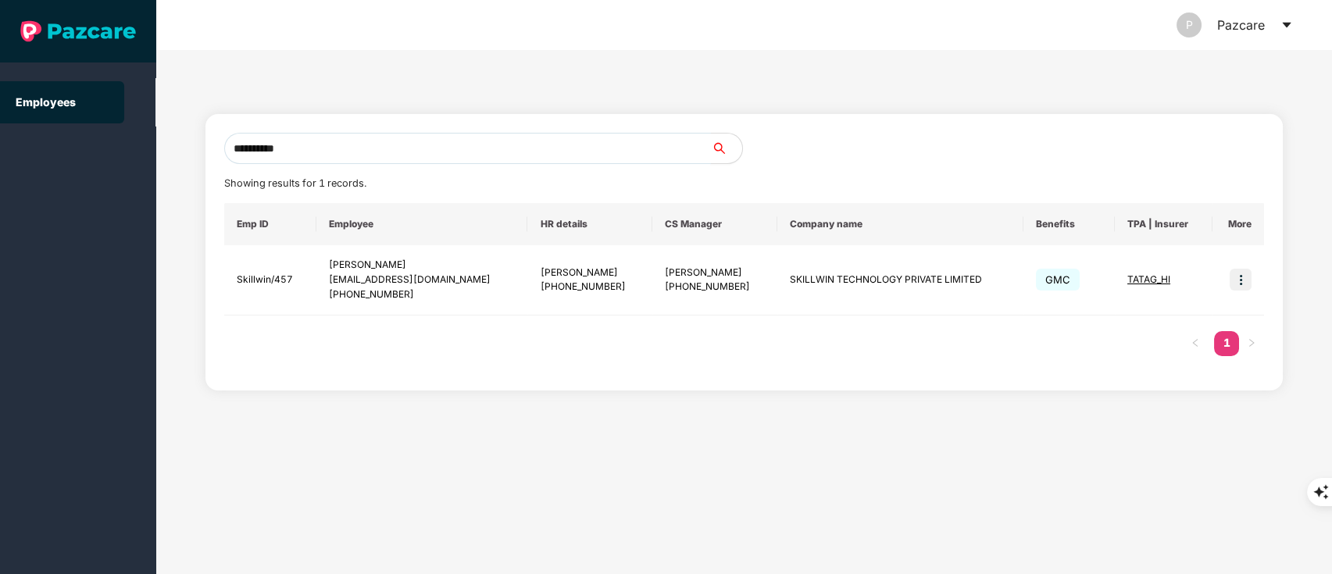
type input "**********"
